Goal: Task Accomplishment & Management: Use online tool/utility

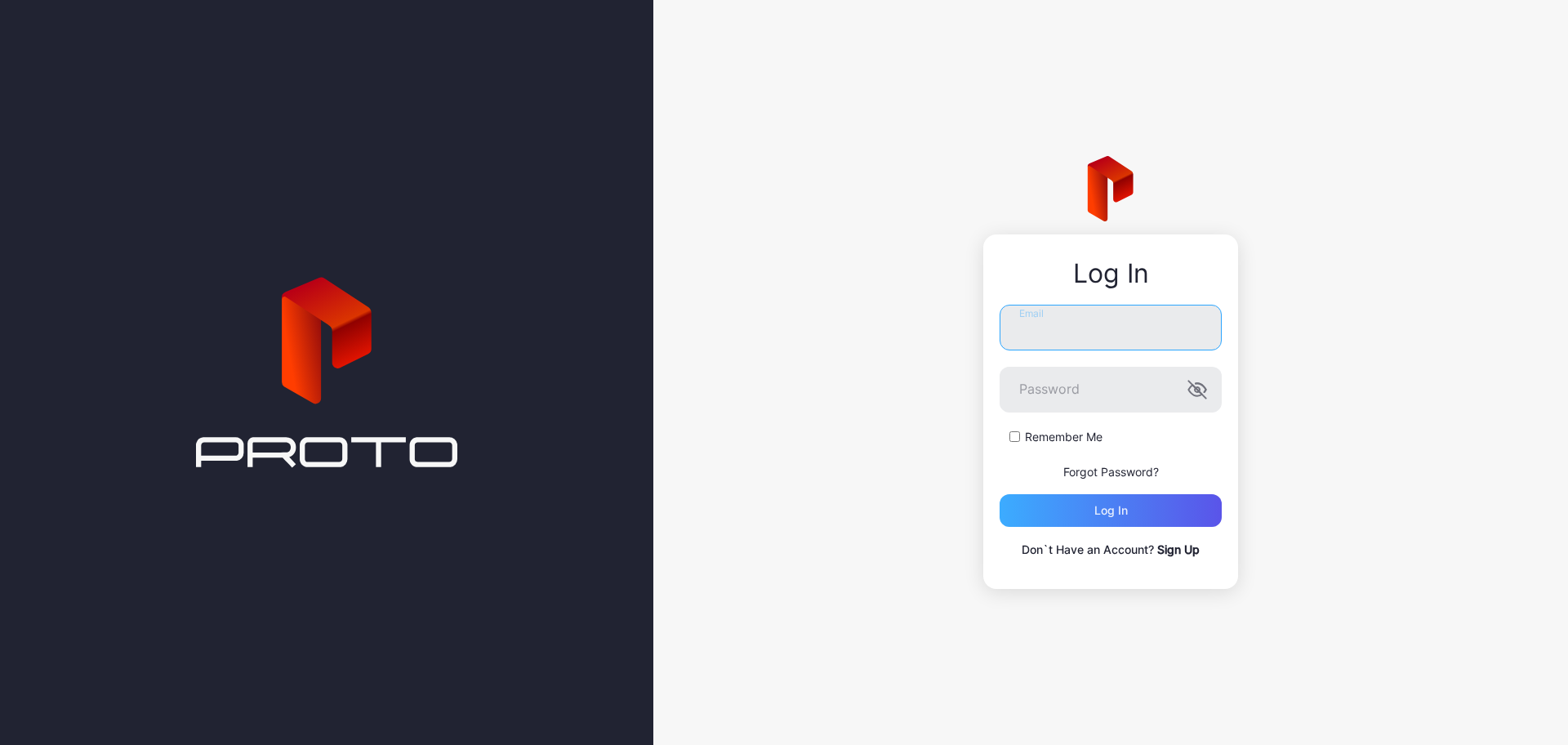
type input "**********"
click at [1122, 513] on div "Log in" at bounding box center [1110, 511] width 33 height 13
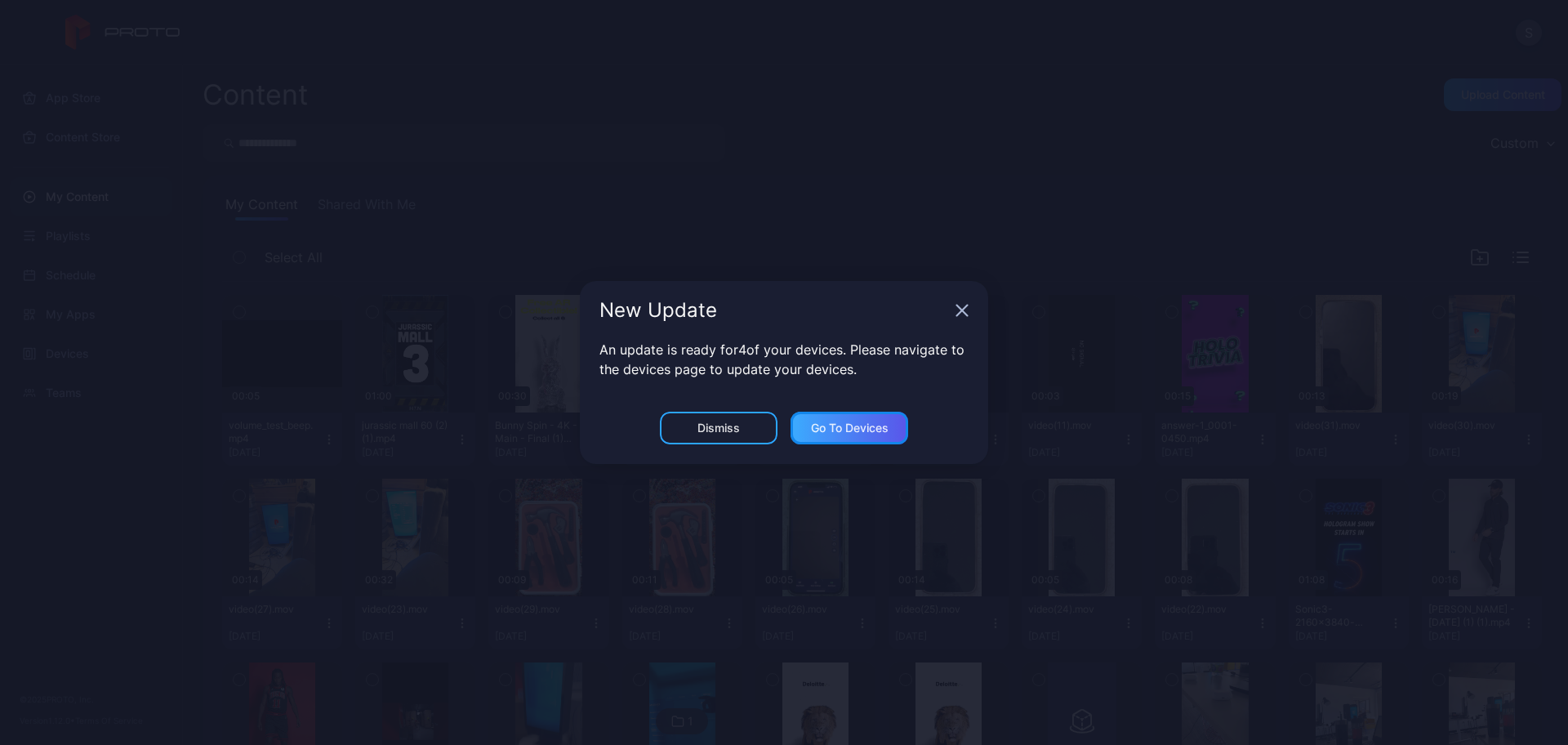
click at [850, 426] on div "Go to devices" at bounding box center [850, 428] width 78 height 13
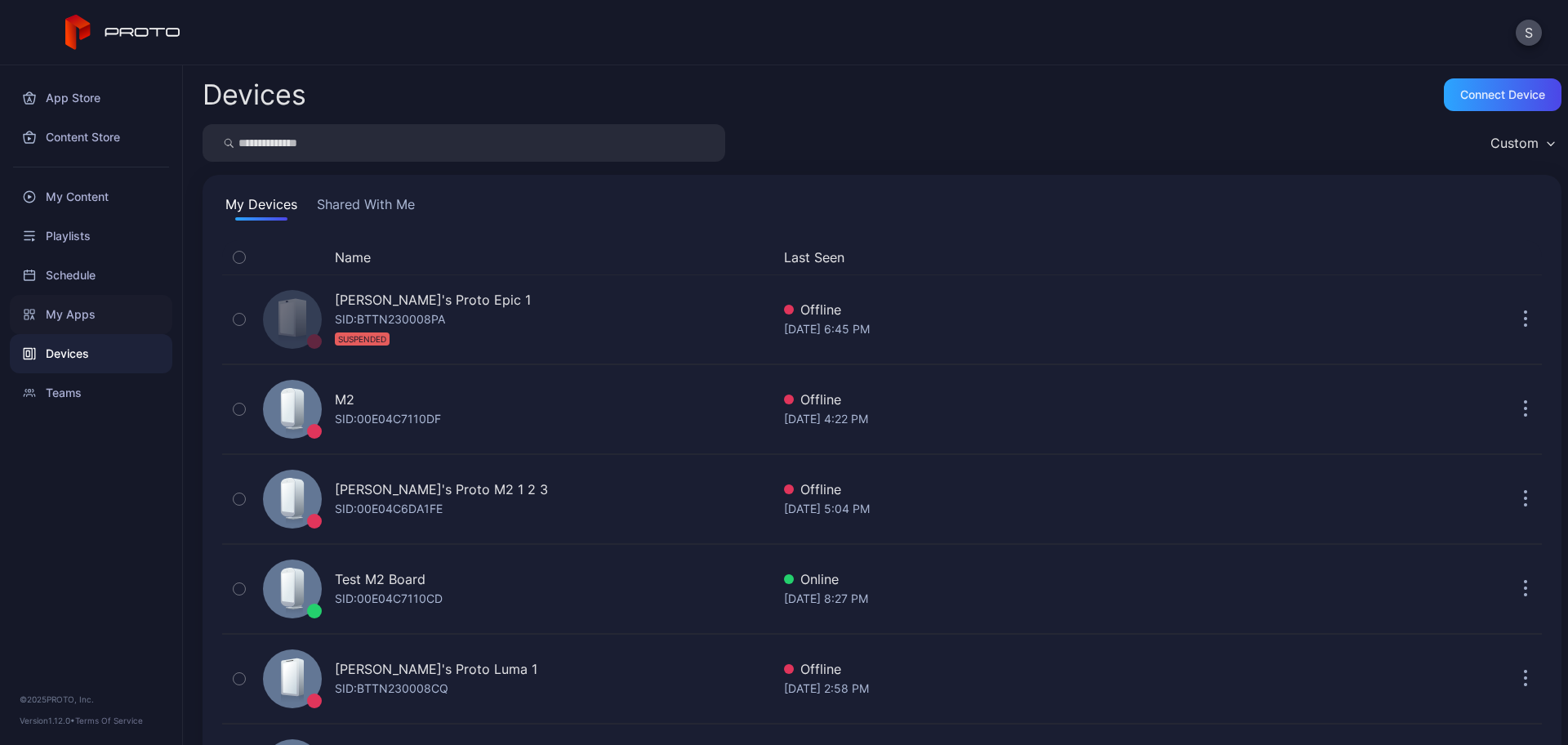
click at [83, 307] on div "My Apps" at bounding box center [91, 314] width 163 height 39
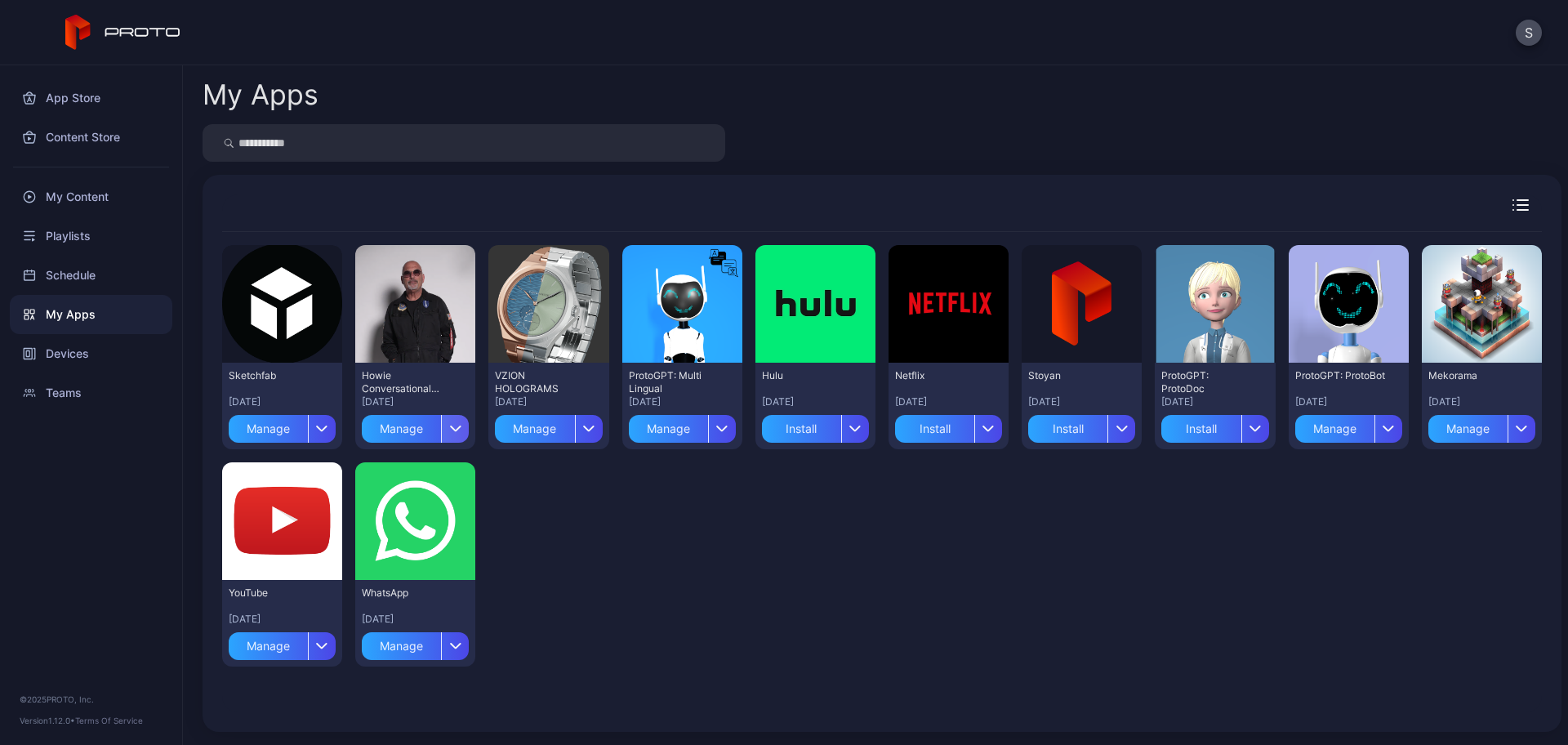
click at [459, 422] on div "button" at bounding box center [455, 428] width 27 height 27
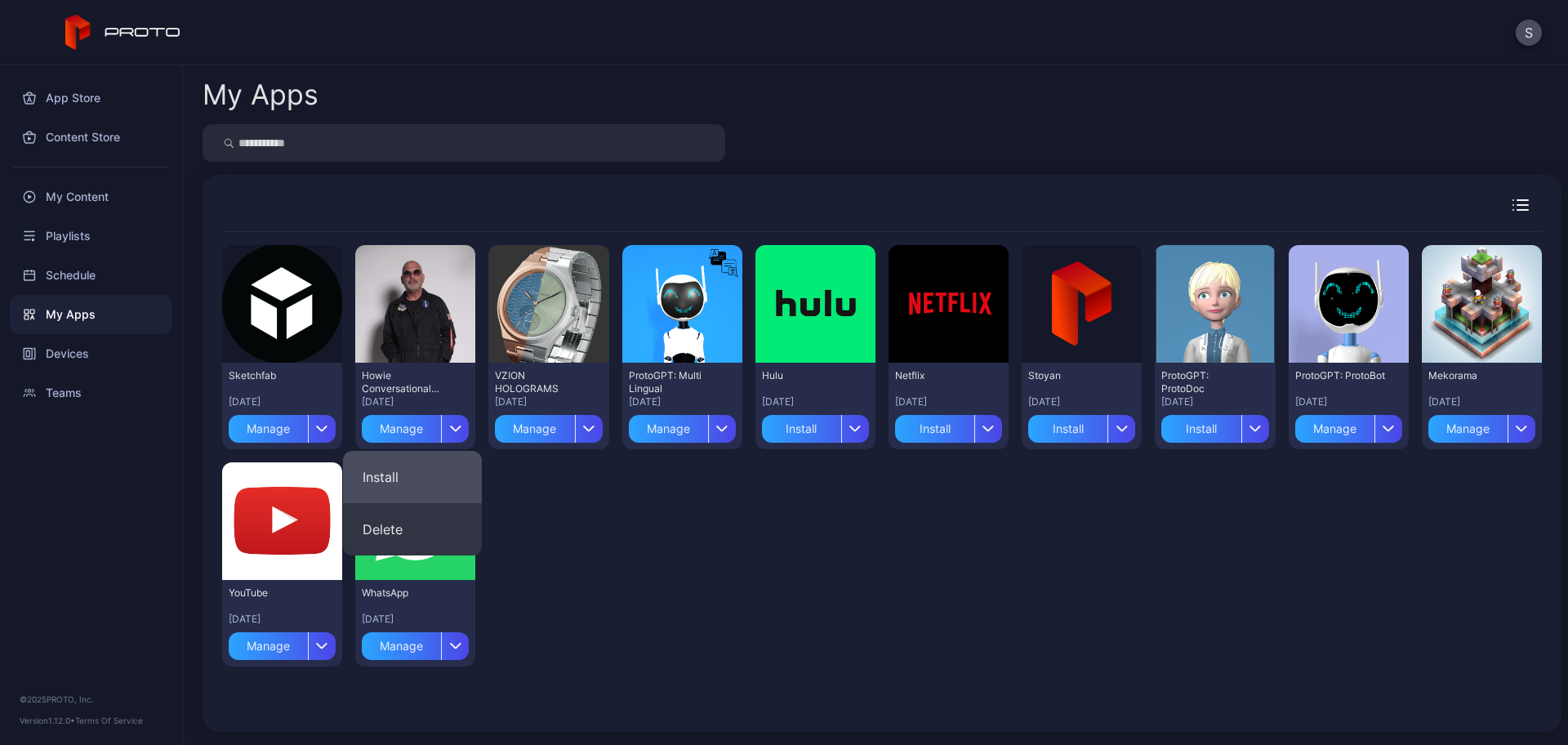
click at [423, 470] on button "Install" at bounding box center [412, 477] width 139 height 52
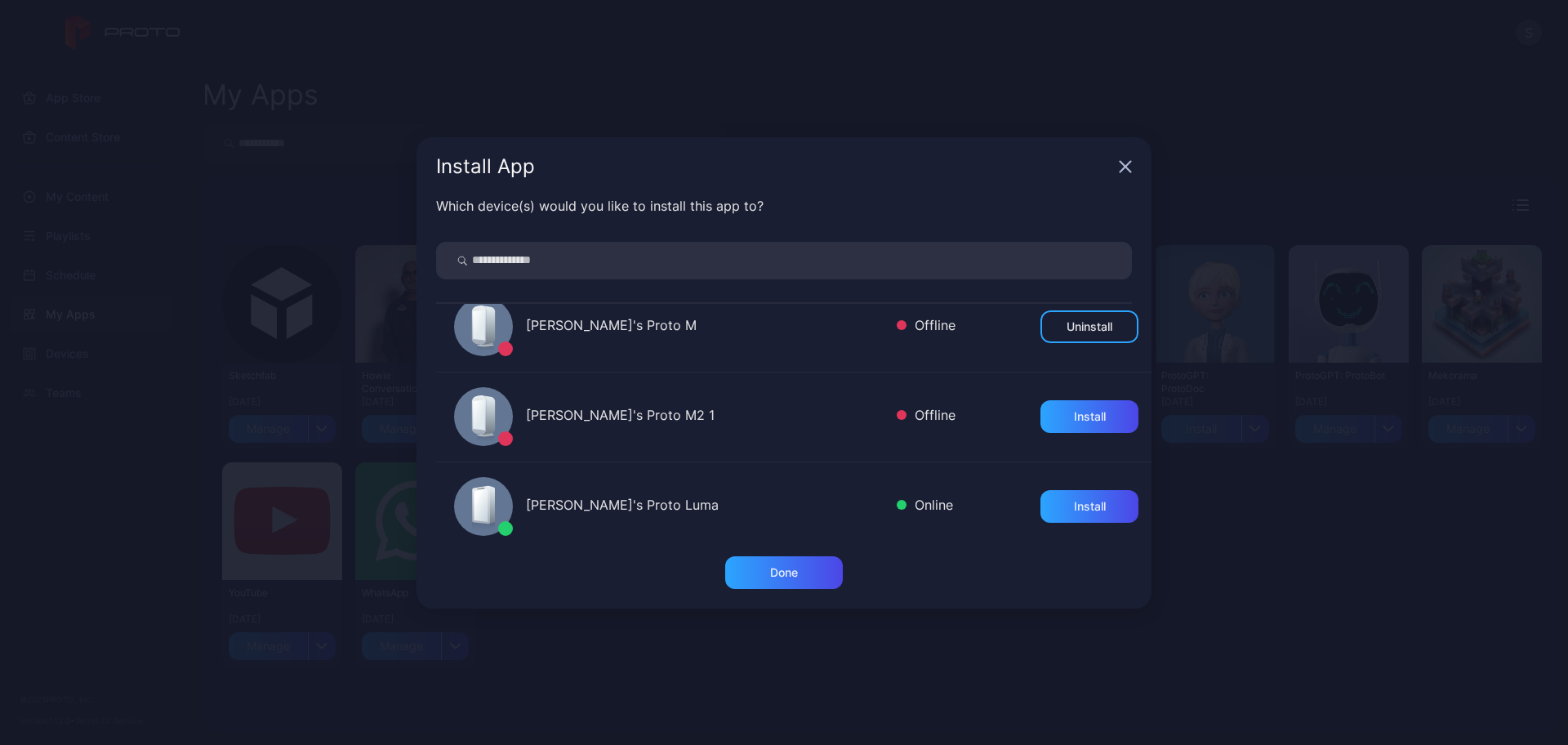
scroll to position [1026, 0]
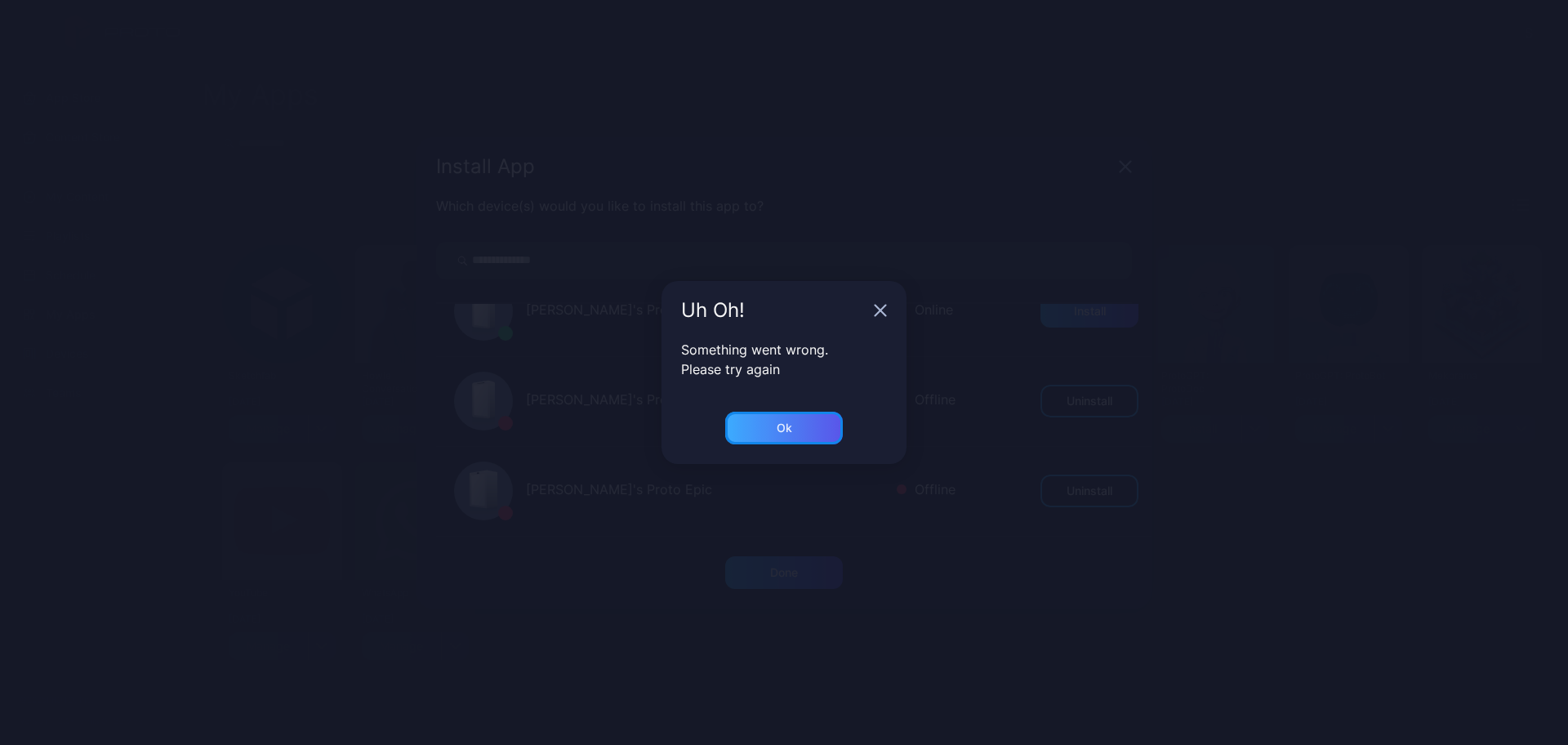
click at [787, 424] on div "Ok" at bounding box center [784, 428] width 15 height 13
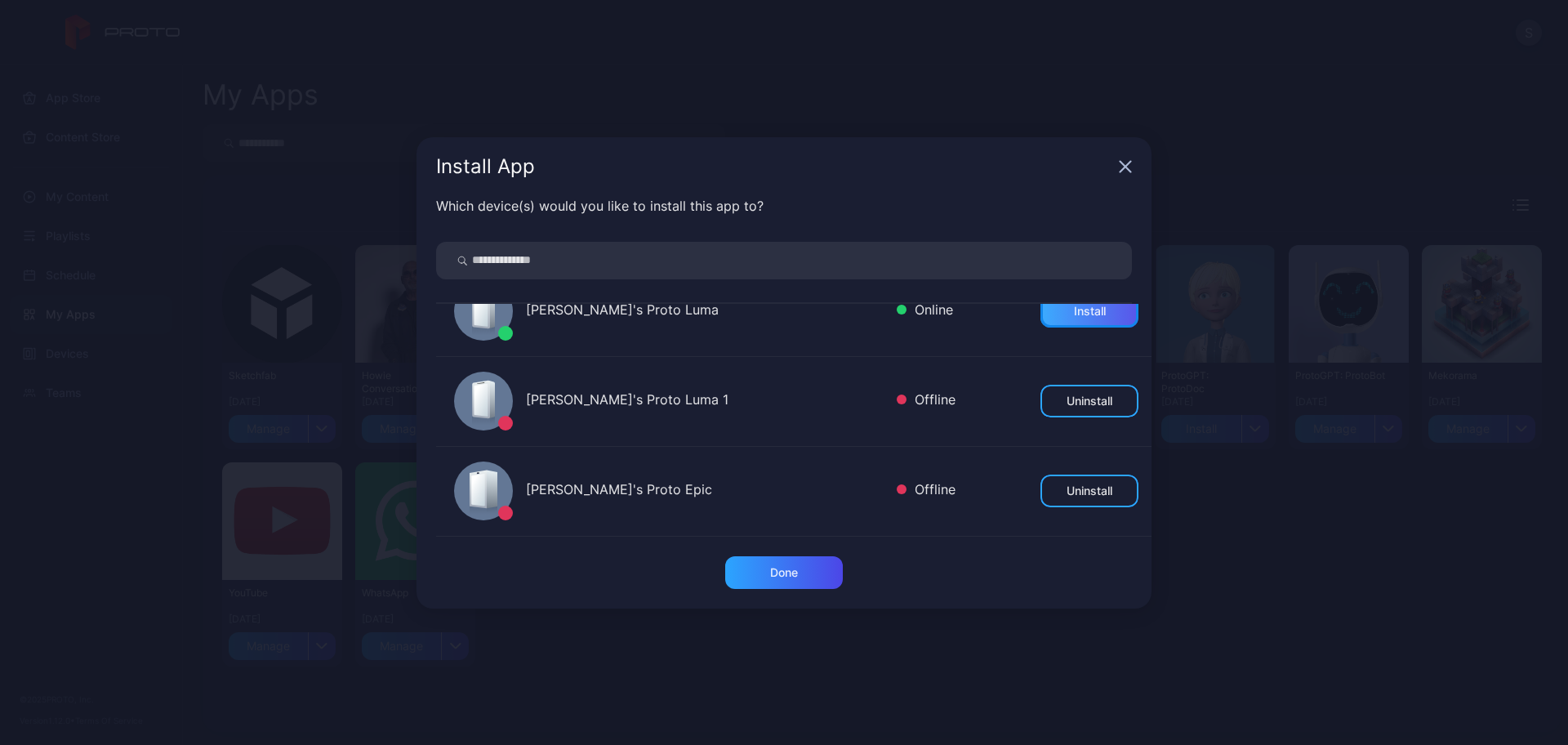
click at [1052, 311] on div "Install" at bounding box center [1089, 311] width 98 height 32
click at [802, 572] on div "Done" at bounding box center [784, 572] width 117 height 32
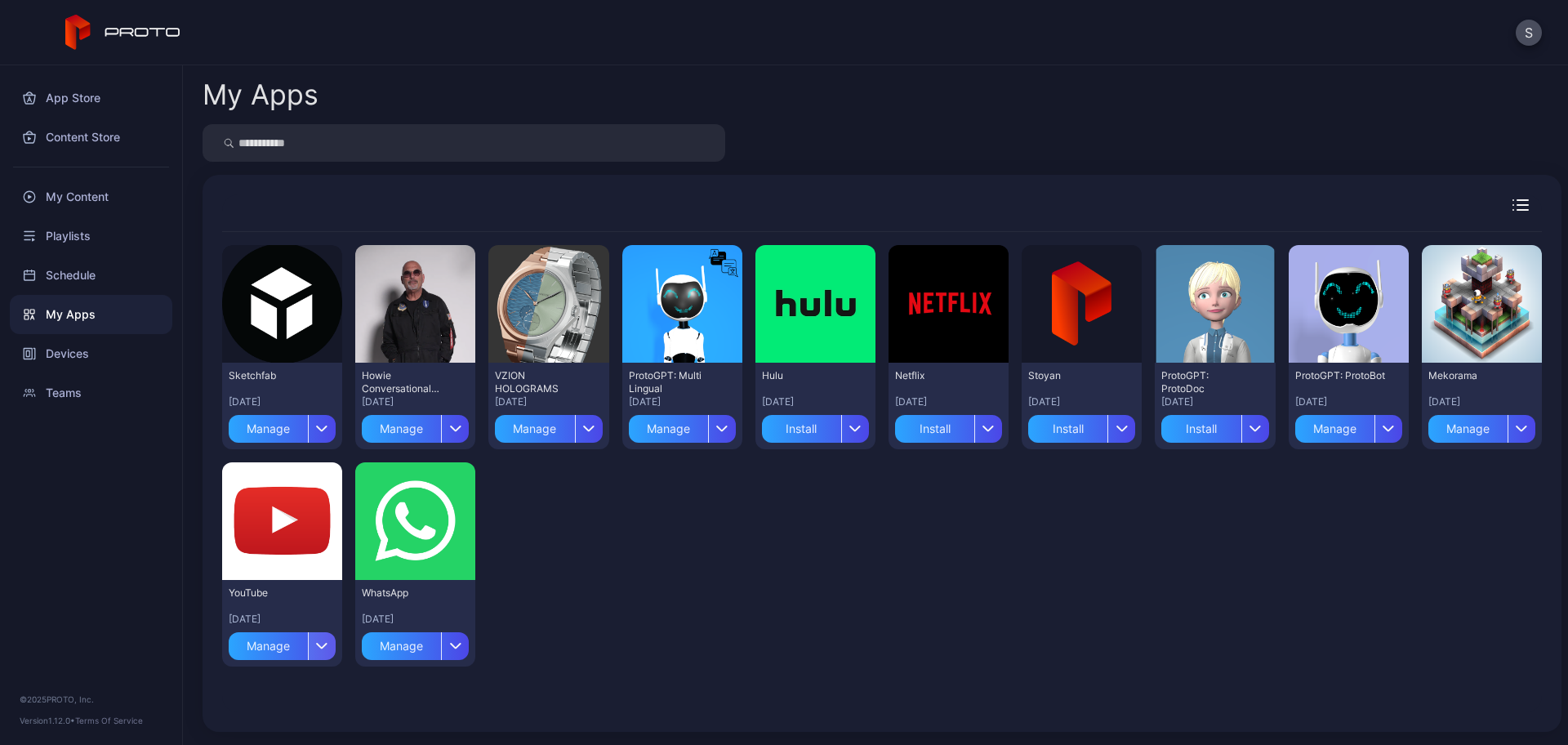
click at [321, 650] on div "button" at bounding box center [321, 645] width 27 height 27
click at [303, 540] on button "Install" at bounding box center [280, 538] width 139 height 52
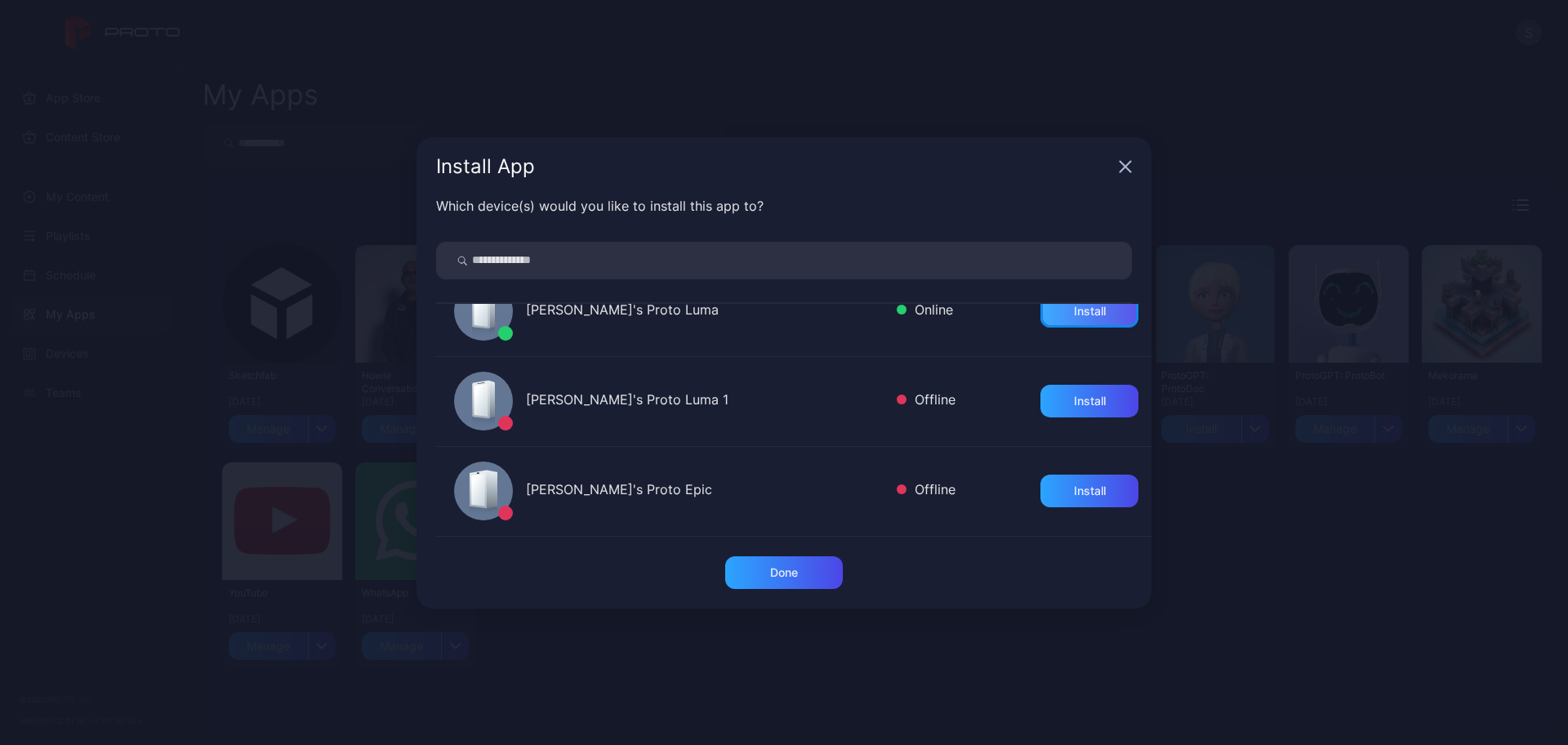
click at [1040, 318] on div "Install" at bounding box center [1089, 311] width 98 height 32
click at [789, 568] on div "Done" at bounding box center [784, 572] width 27 height 13
